Goal: Task Accomplishment & Management: Use online tool/utility

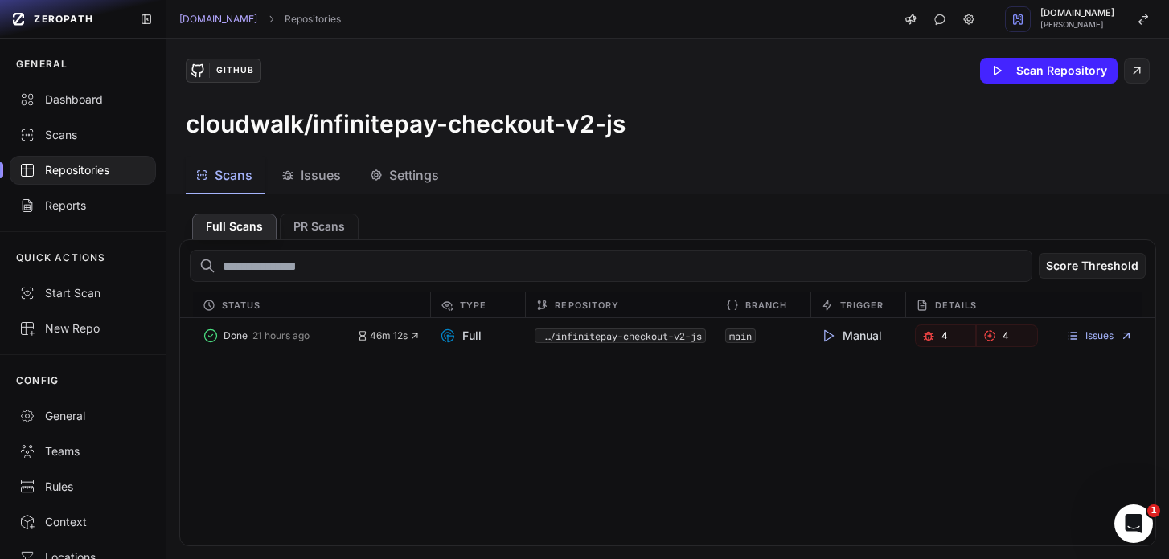
click at [316, 170] on span "Issues" at bounding box center [321, 175] width 40 height 19
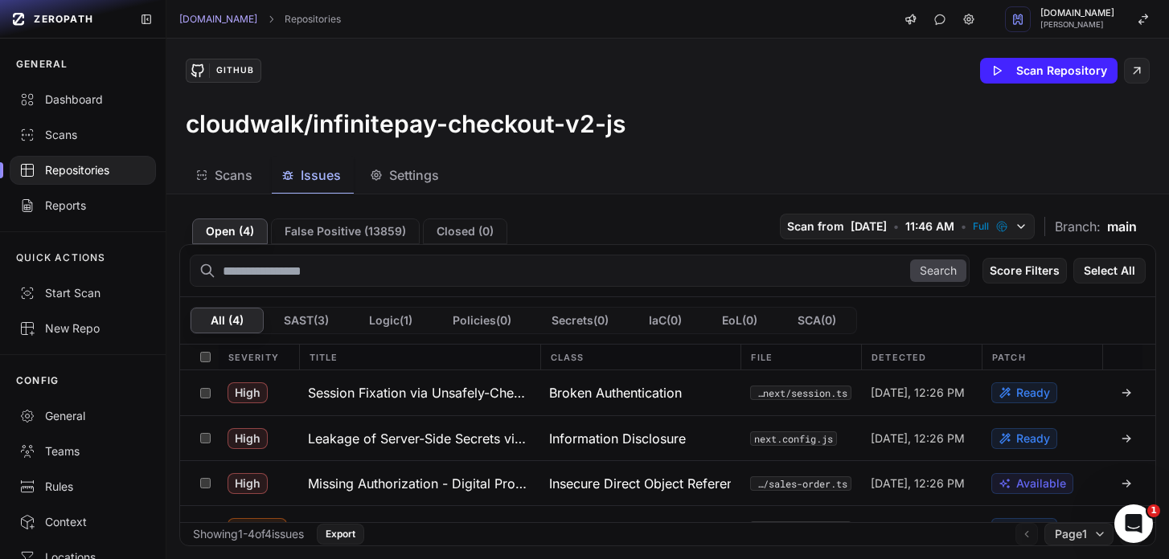
click at [84, 166] on div "Repositories" at bounding box center [82, 170] width 127 height 16
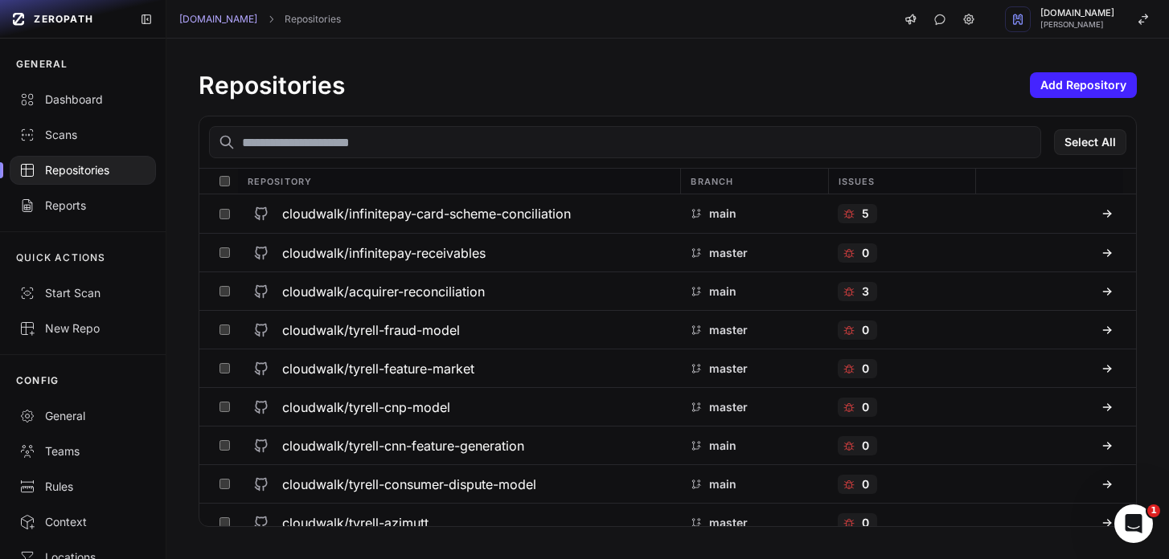
click at [285, 141] on input "text" at bounding box center [625, 142] width 832 height 32
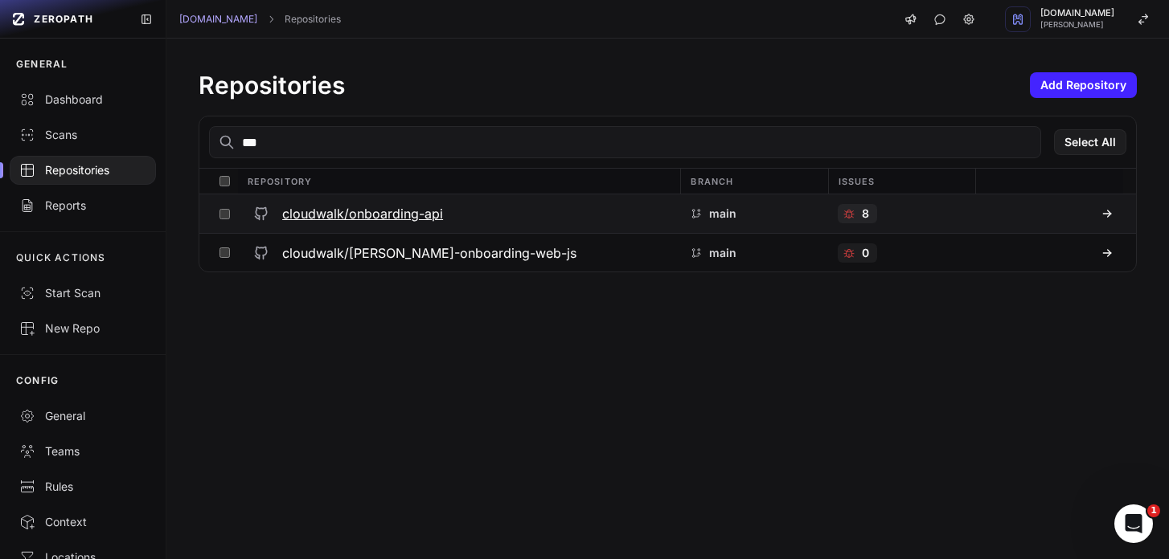
type input "***"
click at [391, 202] on div "cloudwalk/onboarding-api" at bounding box center [459, 213] width 424 height 29
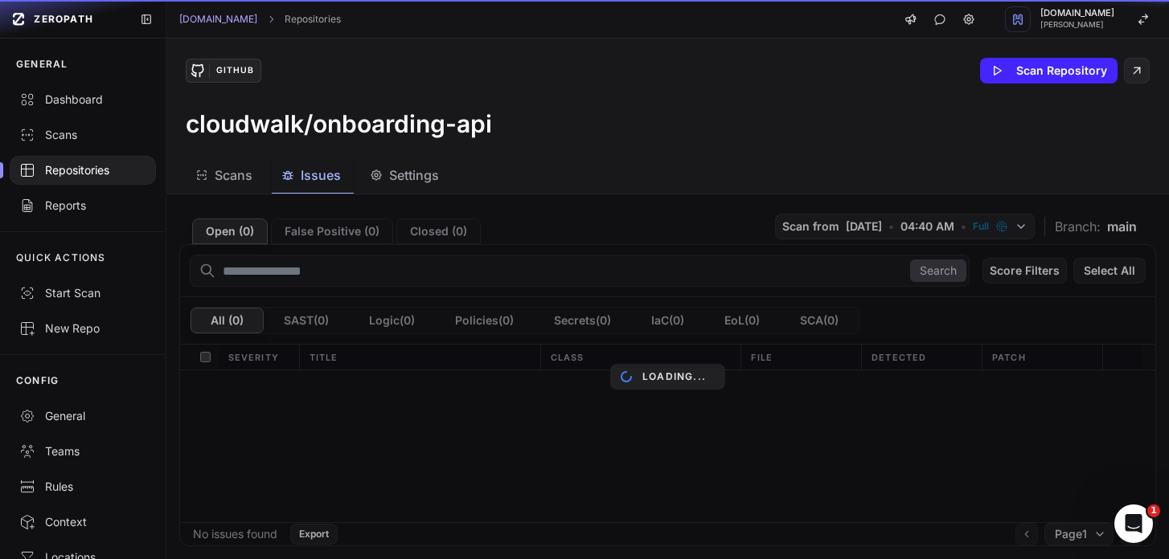
click at [317, 176] on span "Issues" at bounding box center [321, 175] width 40 height 19
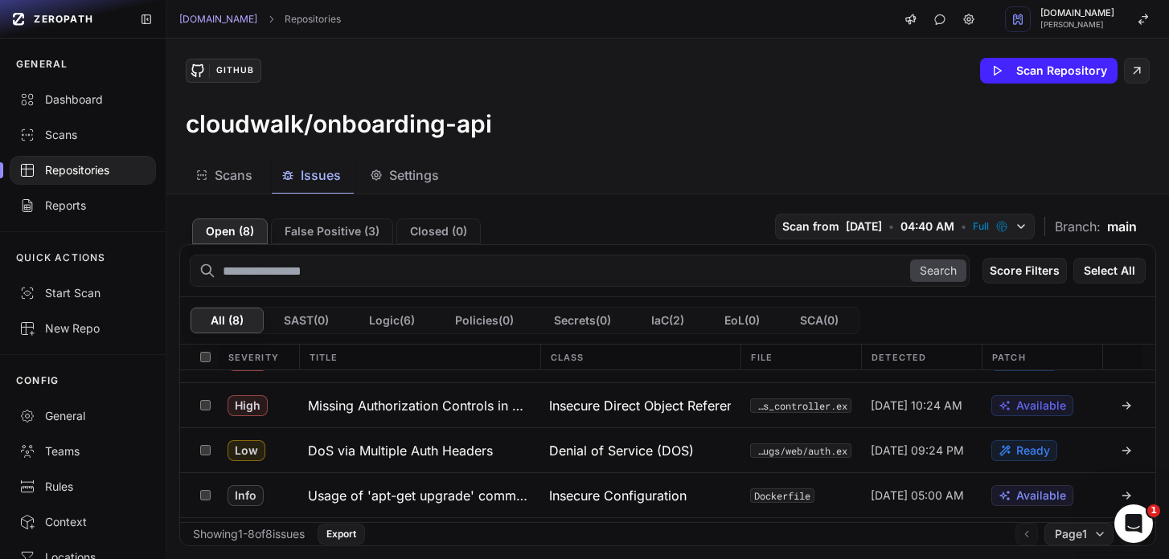
scroll to position [174, 0]
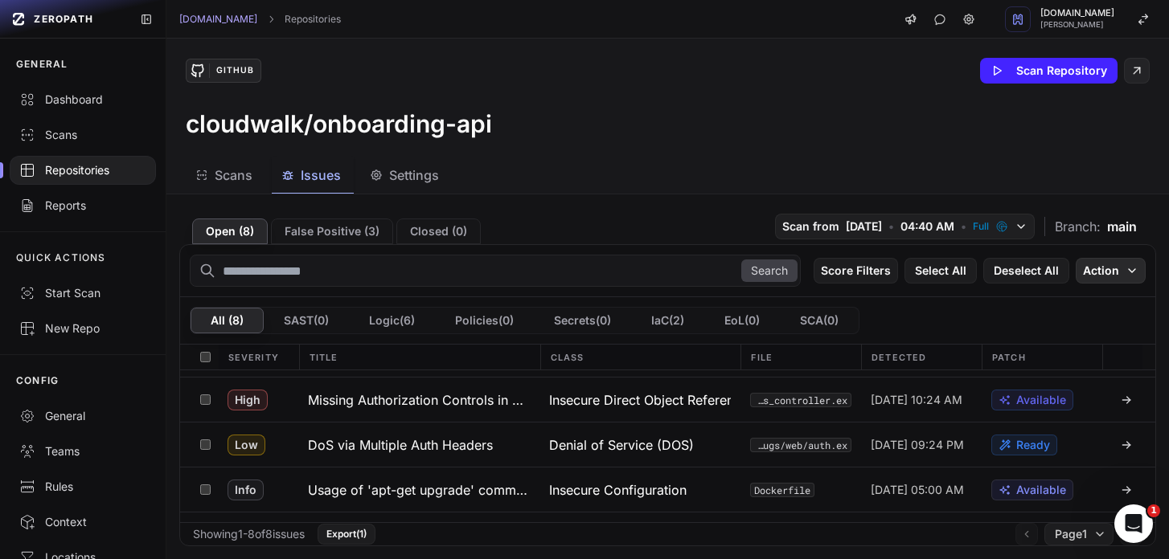
click at [1096, 272] on button "Action" at bounding box center [1110, 271] width 70 height 26
click at [932, 140] on div "GitHub Scan Repository cloudwalk/onboarding-api" at bounding box center [667, 98] width 1002 height 119
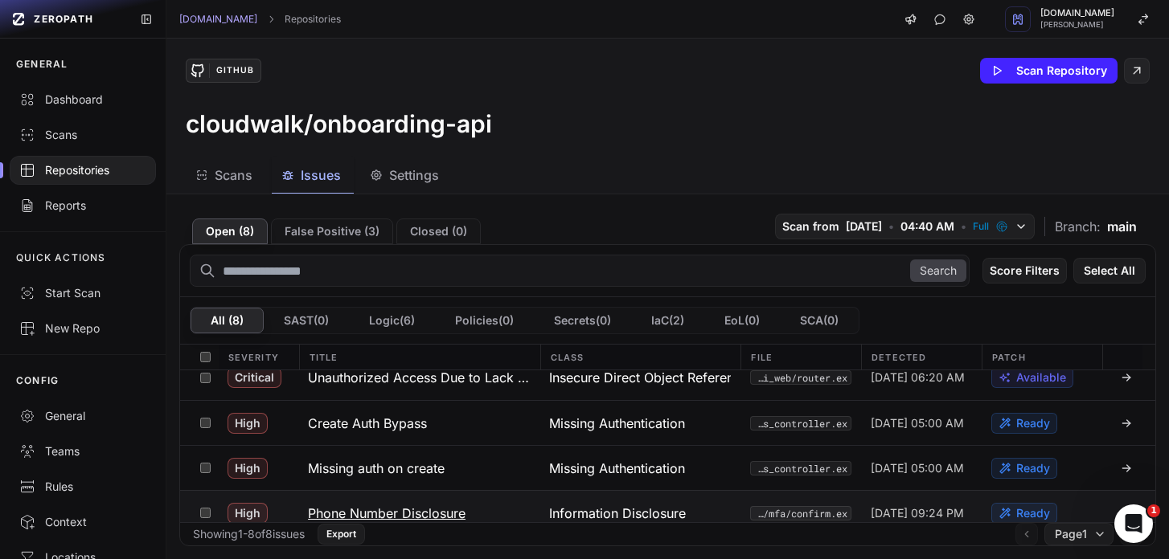
scroll to position [0, 0]
